Goal: Obtain resource: Obtain resource

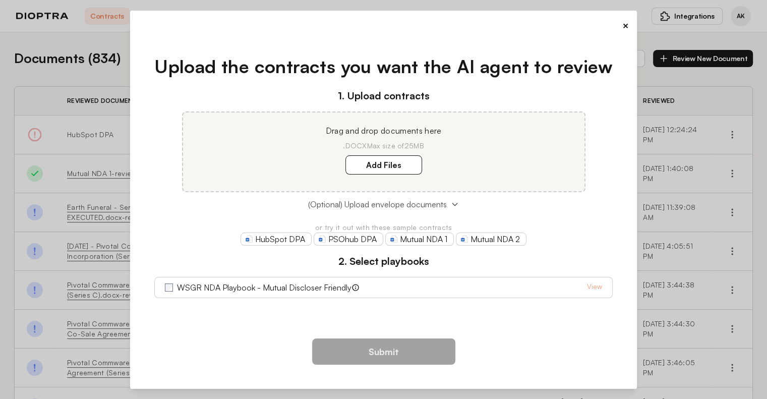
click at [457, 203] on icon at bounding box center [455, 204] width 5 height 3
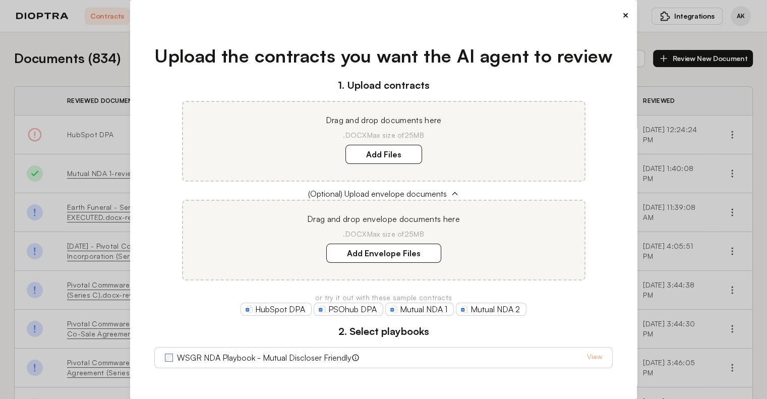
click at [416, 353] on div "WSGR NDA Playbook - Mutual Discloser Friendly View" at bounding box center [383, 358] width 437 height 12
click at [623, 14] on button "×" at bounding box center [626, 15] width 7 height 14
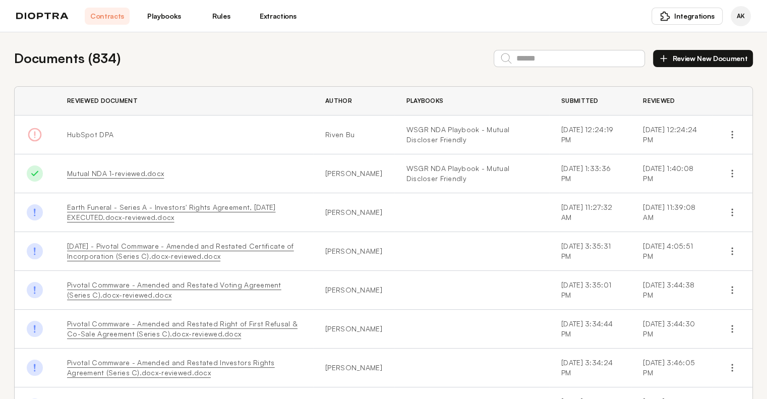
click at [185, 18] on link "Playbooks" at bounding box center [164, 16] width 45 height 17
